Goal: Transaction & Acquisition: Obtain resource

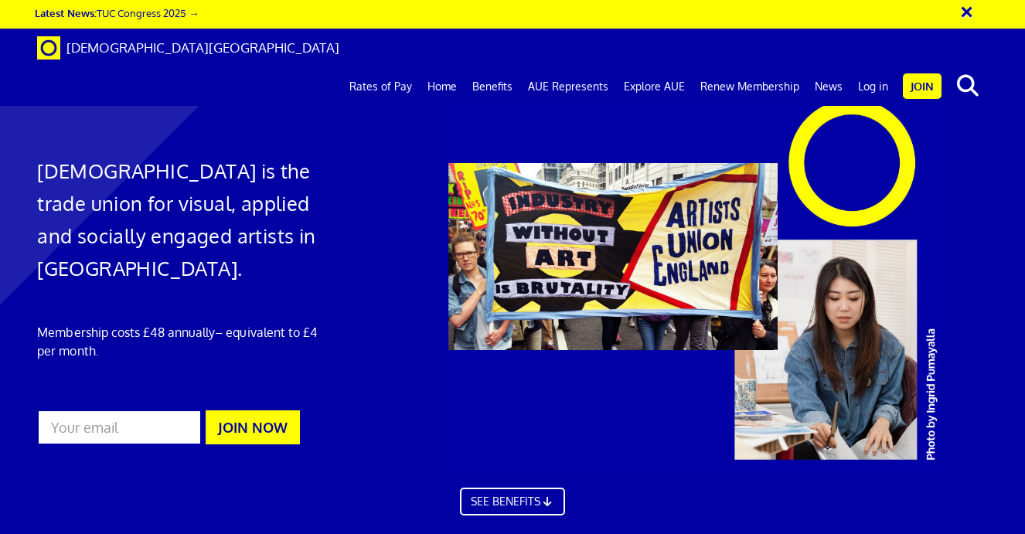
scroll to position [0, 5]
click at [873, 67] on link "Log in" at bounding box center [873, 86] width 46 height 39
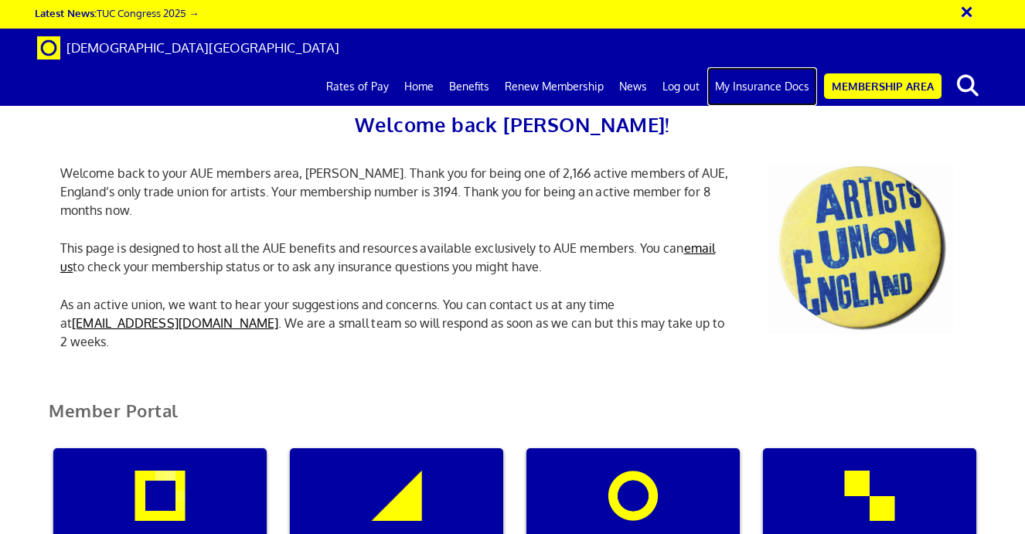
click at [761, 67] on link "My Insurance Docs" at bounding box center [762, 86] width 110 height 39
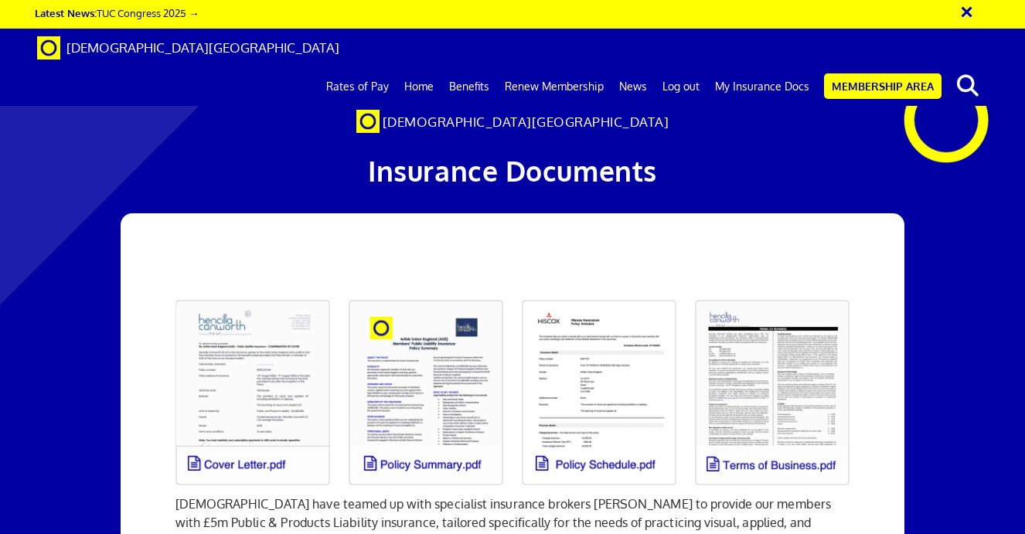
scroll to position [136, 0]
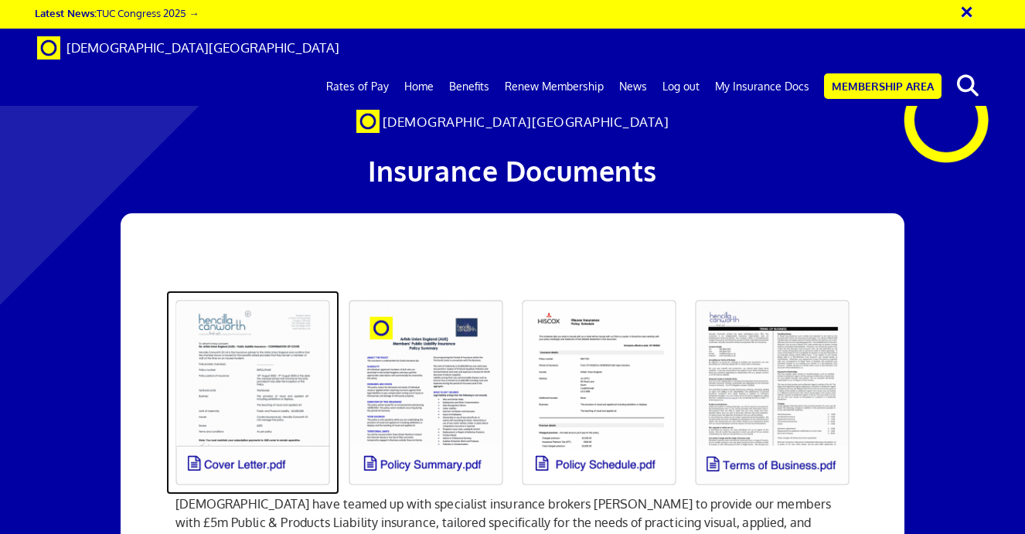
click at [281, 291] on link at bounding box center [252, 393] width 173 height 204
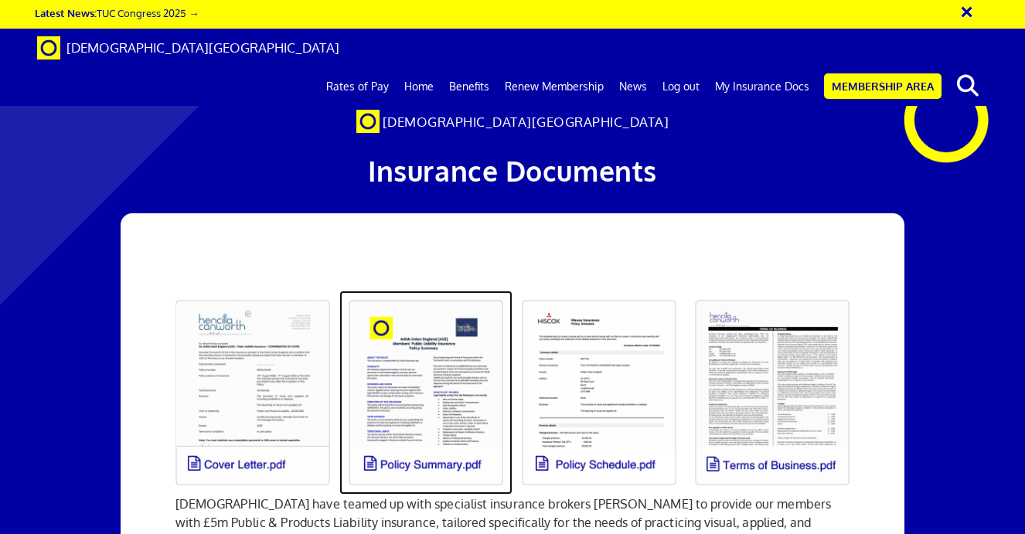
click at [421, 291] on link at bounding box center [425, 393] width 173 height 204
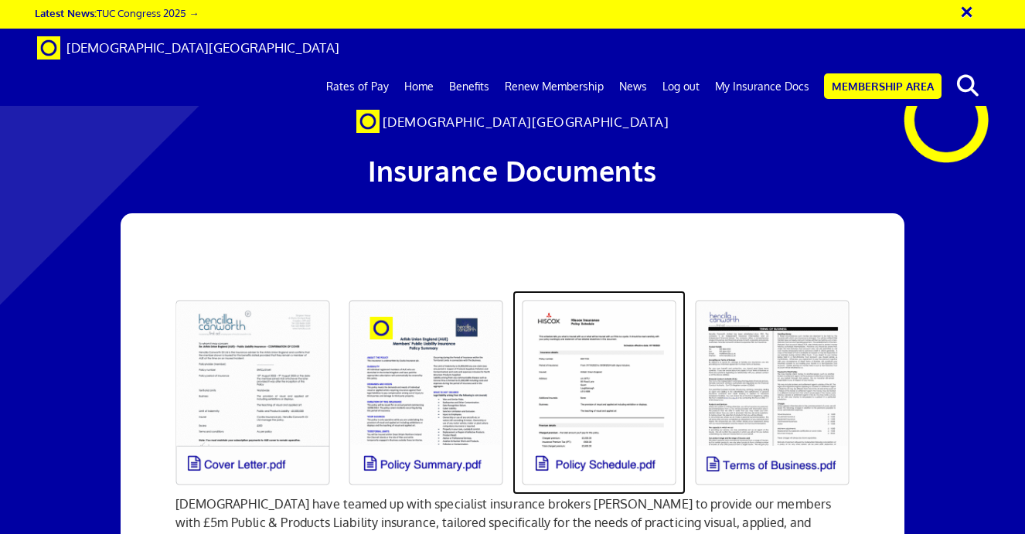
click at [601, 291] on link at bounding box center [599, 393] width 173 height 204
